Goal: Information Seeking & Learning: Check status

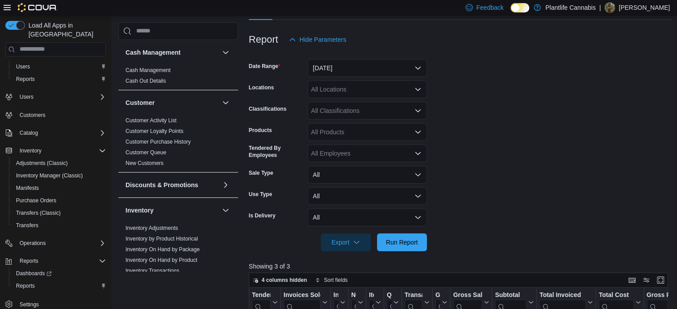
scroll to position [90, 0]
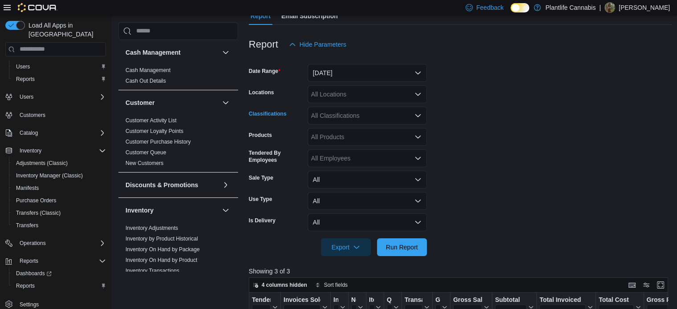
click at [358, 119] on div "All Classifications" at bounding box center [367, 116] width 119 height 18
type input "***"
click at [358, 123] on div "***" at bounding box center [367, 116] width 119 height 18
click at [359, 126] on span "Accessory Group" at bounding box center [351, 130] width 48 height 9
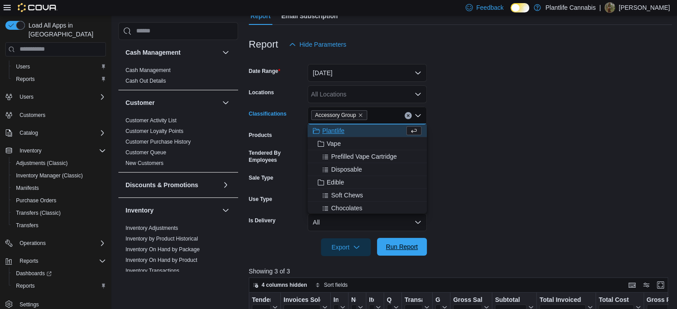
click at [398, 239] on span "Run Report" at bounding box center [401, 247] width 39 height 18
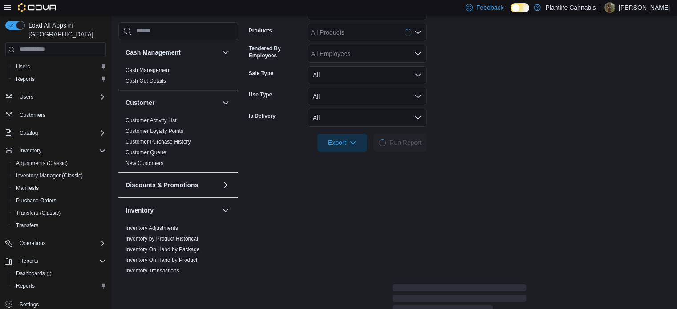
scroll to position [268, 0]
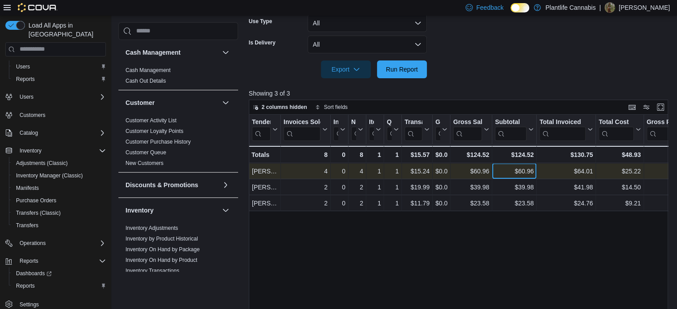
click at [528, 171] on div "$60.96" at bounding box center [514, 171] width 39 height 11
copy div "60.96"
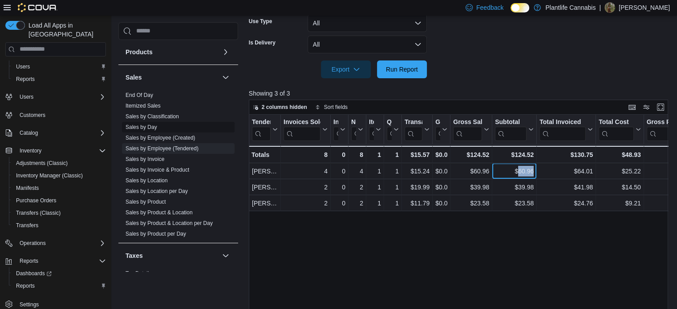
scroll to position [464, 0]
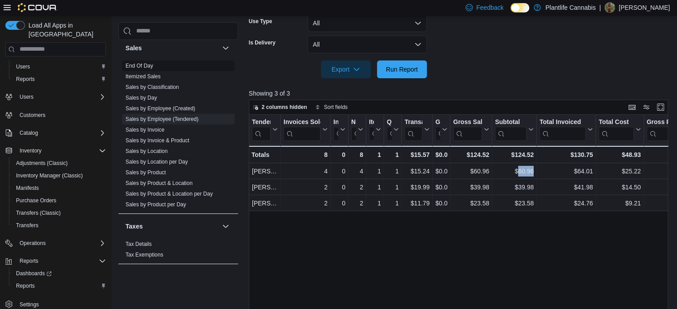
click at [145, 66] on link "End Of Day" at bounding box center [140, 66] width 28 height 6
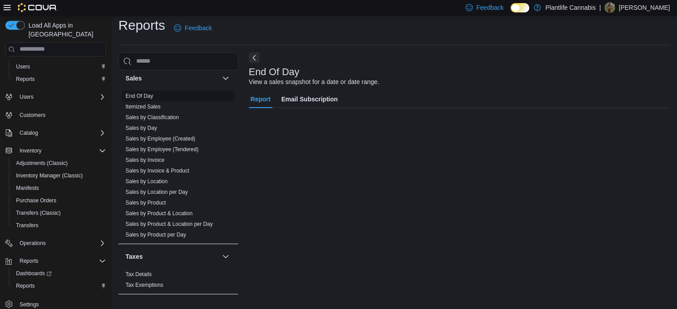
scroll to position [6, 0]
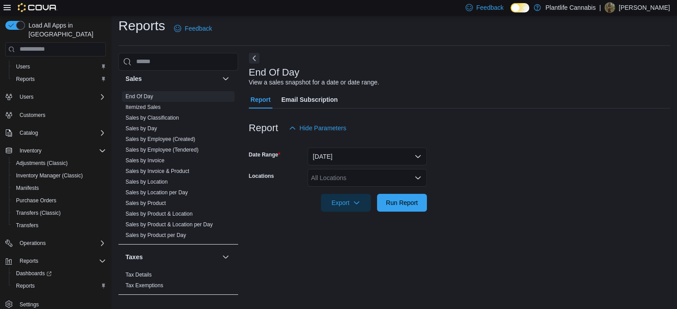
click at [397, 212] on div at bounding box center [459, 217] width 421 height 11
click at [406, 192] on div at bounding box center [459, 190] width 421 height 7
click at [406, 199] on span "Run Report" at bounding box center [402, 202] width 32 height 9
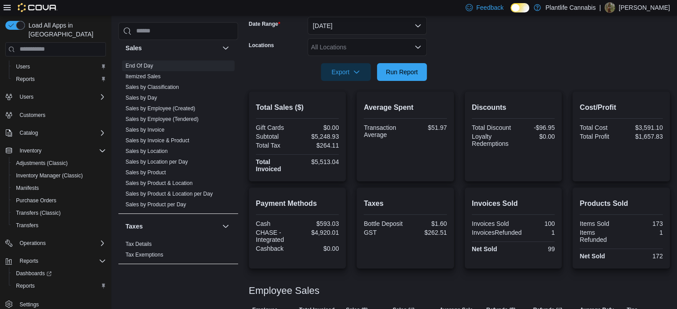
scroll to position [105, 0]
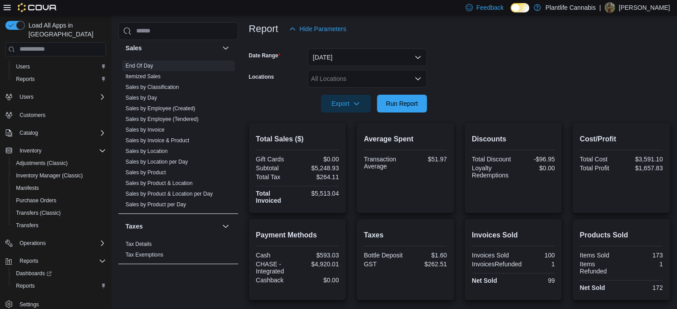
click at [325, 165] on div "$5,248.93" at bounding box center [319, 168] width 40 height 7
copy div "5,248.93"
click at [441, 158] on div "$51.97" at bounding box center [427, 159] width 40 height 7
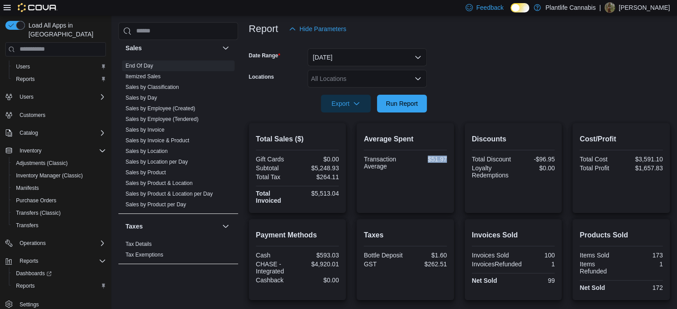
click at [441, 158] on div "$51.97" at bounding box center [427, 159] width 40 height 7
click at [433, 176] on div "Average Spent Transaction Average $51.97" at bounding box center [405, 168] width 83 height 76
click at [441, 158] on div "$51.97" at bounding box center [427, 159] width 40 height 7
copy div "51.97"
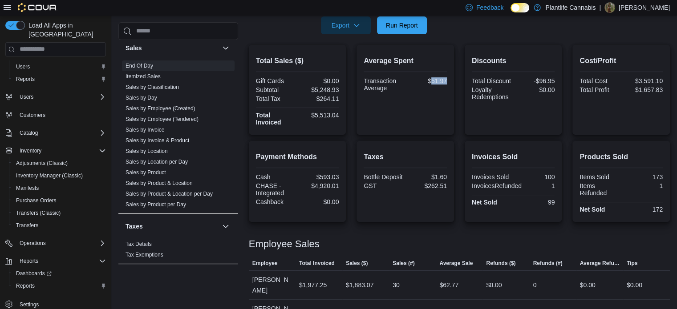
scroll to position [239, 0]
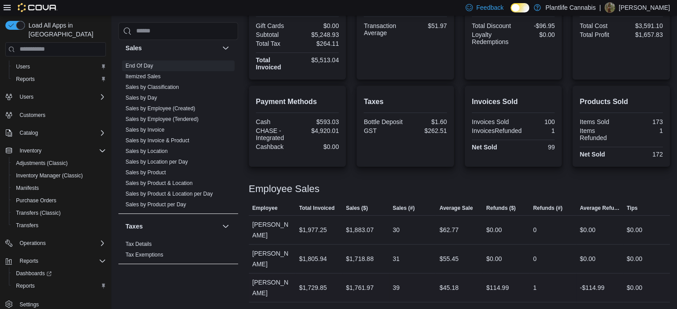
click at [360, 286] on div "$1,761.97" at bounding box center [360, 288] width 28 height 11
copy div "1,761.97"
click at [455, 285] on div "$45.18" at bounding box center [448, 288] width 19 height 11
click at [454, 285] on div "$45.18" at bounding box center [448, 288] width 19 height 11
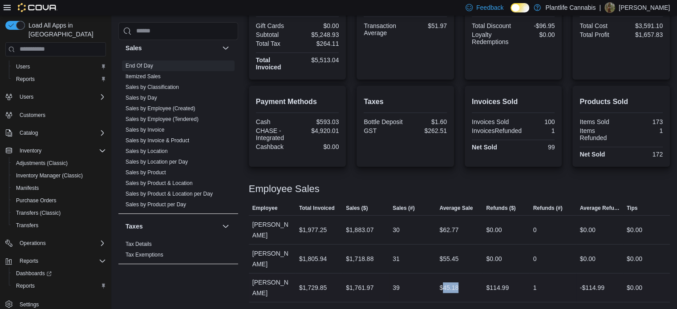
copy div "45.18"
click at [324, 61] on div "$5,513.04" at bounding box center [319, 60] width 40 height 7
copy div "5,513.04"
click at [332, 131] on div "$4,920.01" at bounding box center [319, 130] width 40 height 7
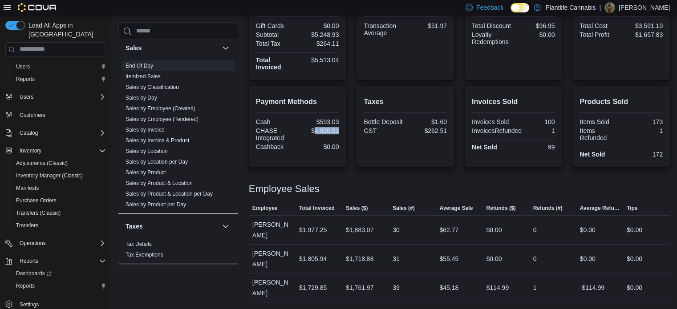
click at [332, 131] on div "$4,920.01" at bounding box center [319, 130] width 40 height 7
copy div "4,920.01"
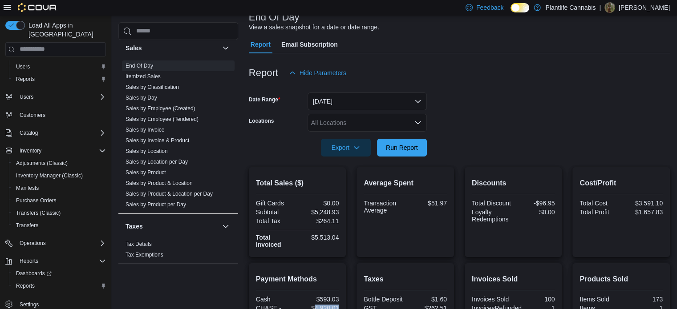
scroll to position [61, 0]
click at [403, 151] on span "Run Report" at bounding box center [402, 147] width 32 height 9
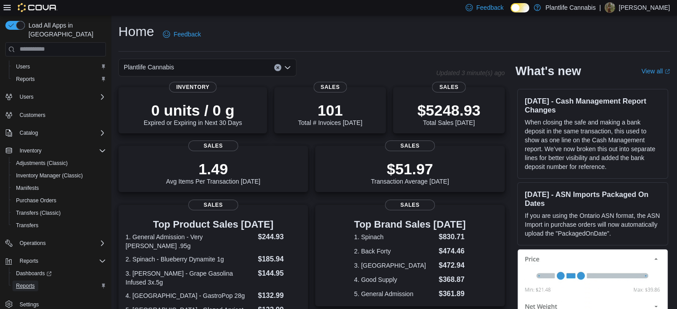
click at [31, 283] on span "Reports" at bounding box center [25, 286] width 19 height 7
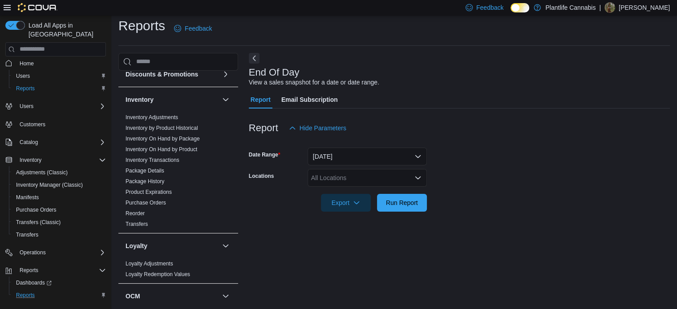
scroll to position [223, 0]
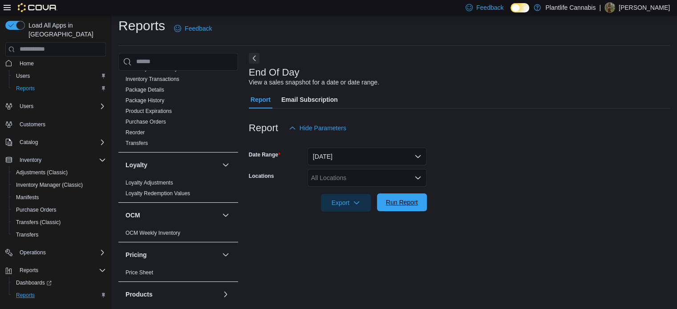
click at [407, 201] on span "Run Report" at bounding box center [402, 202] width 32 height 9
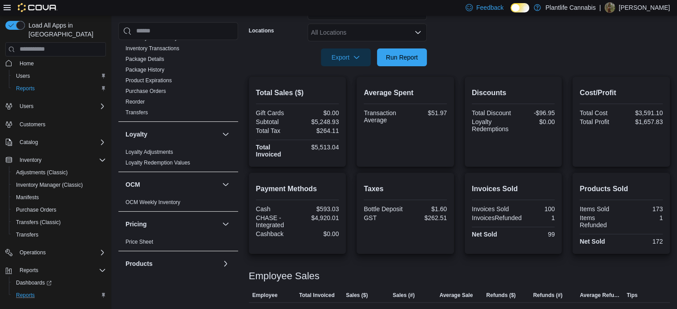
scroll to position [150, 0]
